Goal: Find specific page/section: Find specific page/section

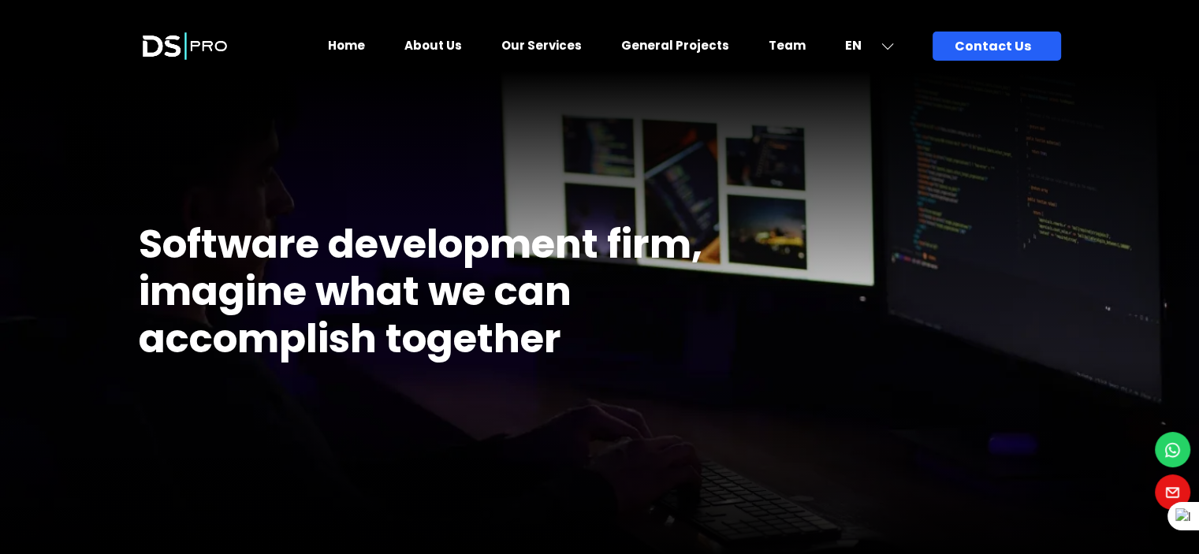
click at [794, 49] on link "Team" at bounding box center [786, 45] width 37 height 17
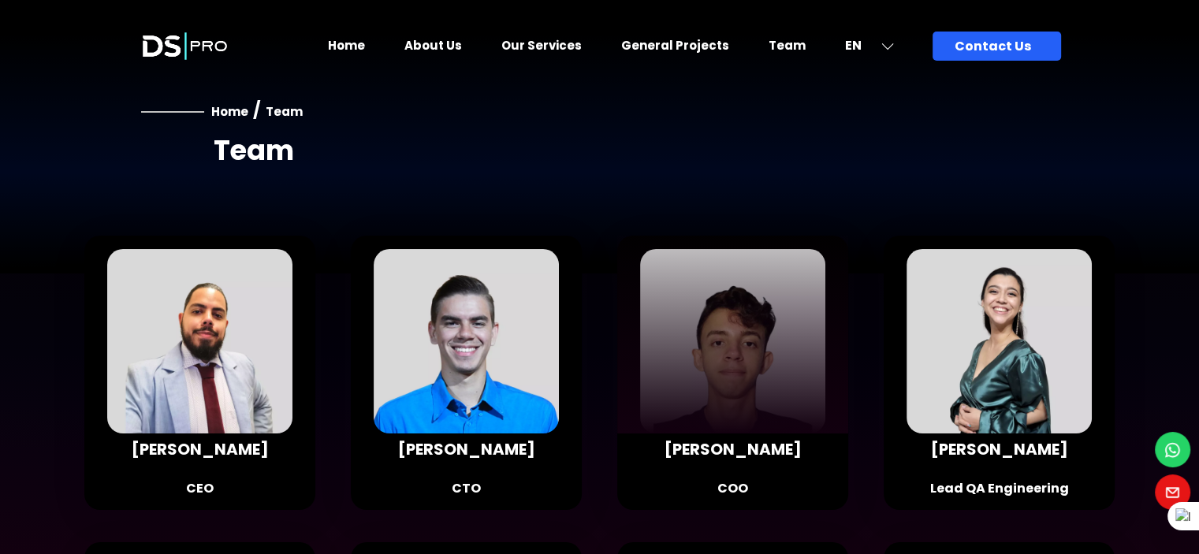
click at [716, 399] on div at bounding box center [732, 343] width 231 height 214
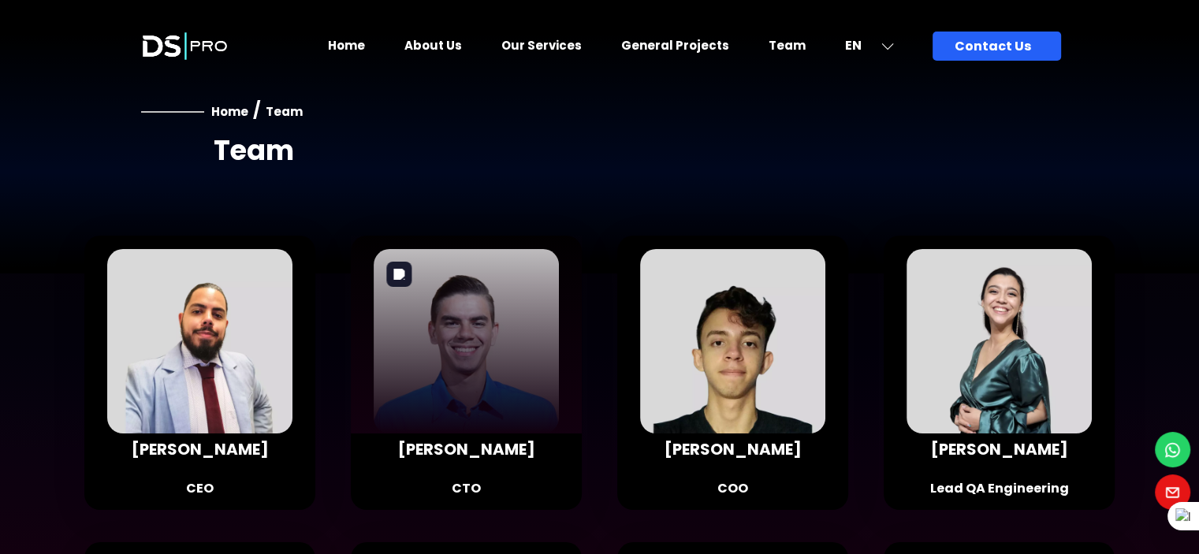
click at [495, 384] on div at bounding box center [466, 343] width 231 height 214
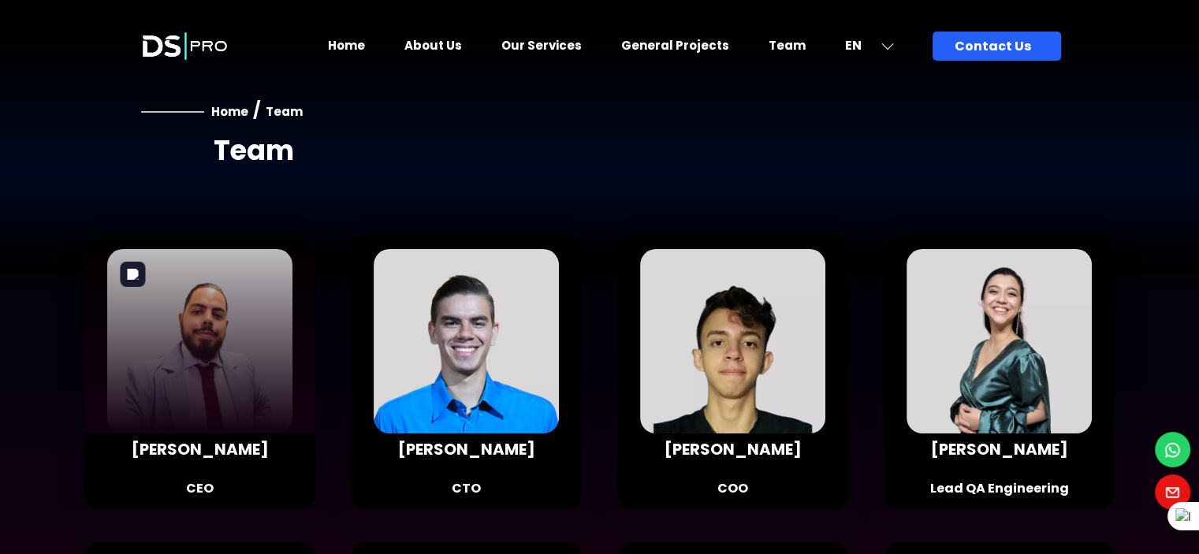
click at [210, 378] on div at bounding box center [199, 343] width 231 height 214
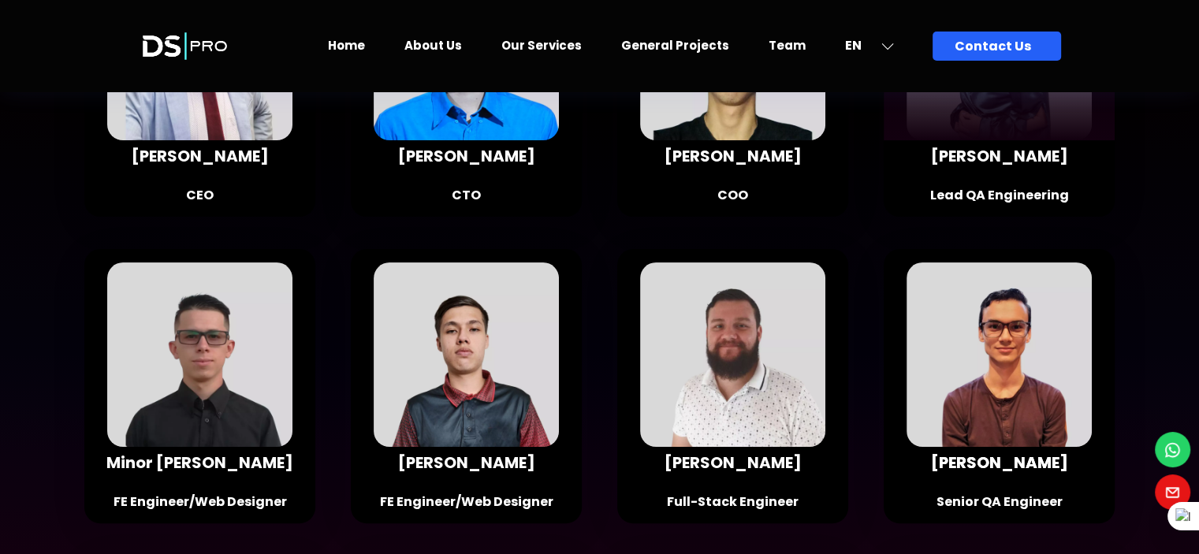
scroll to position [350, 0]
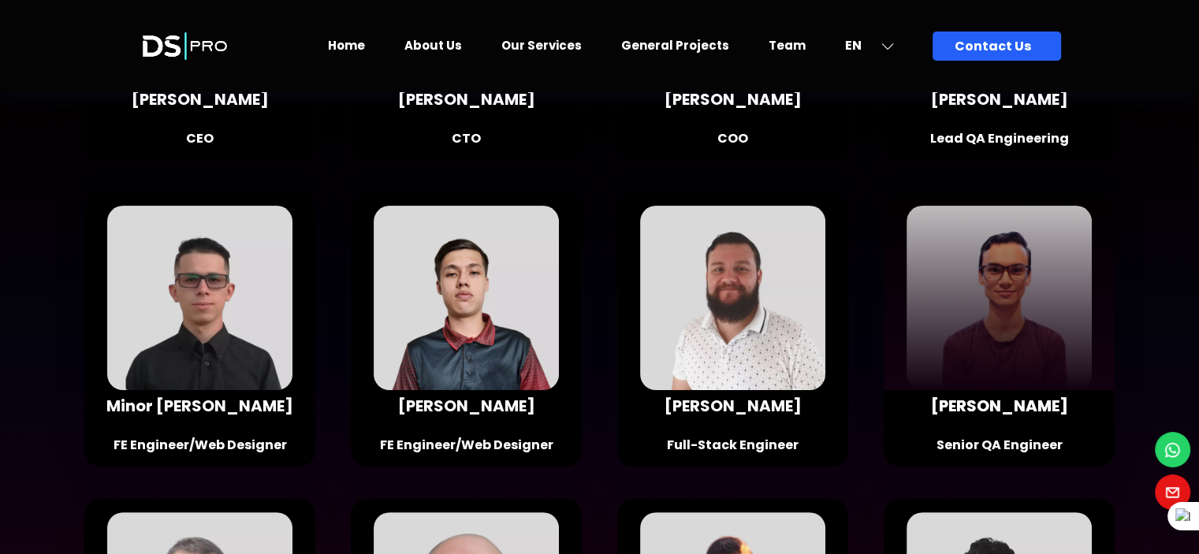
click at [1002, 354] on div at bounding box center [998, 299] width 231 height 214
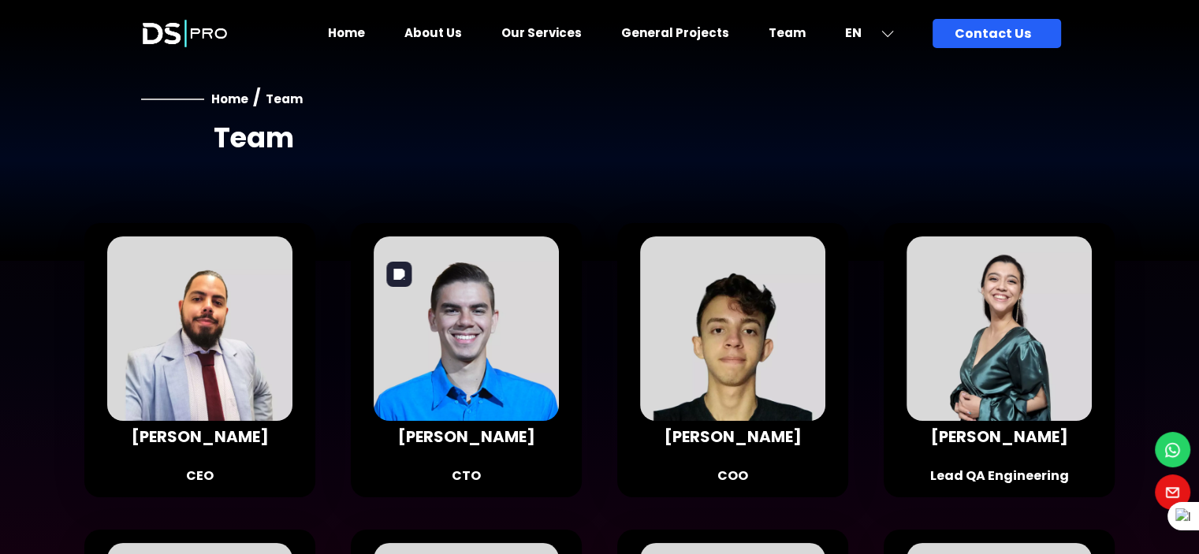
scroll to position [0, 0]
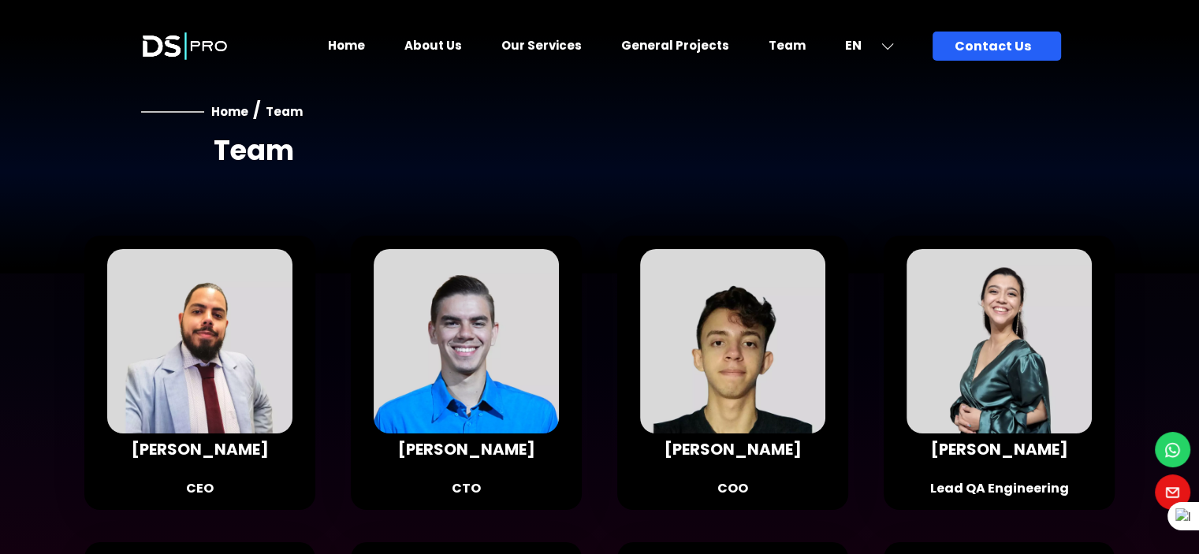
drag, startPoint x: 590, startPoint y: 307, endPoint x: 590, endPoint y: 279, distance: 27.6
click at [590, 279] on div "[PERSON_NAME] CTO" at bounding box center [460, 251] width 266 height 307
